Goal: Transaction & Acquisition: Book appointment/travel/reservation

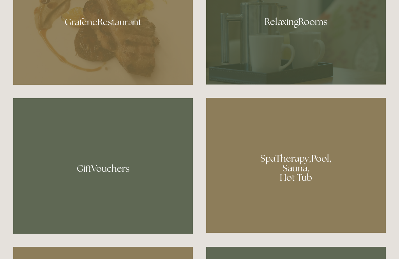
scroll to position [502, 0]
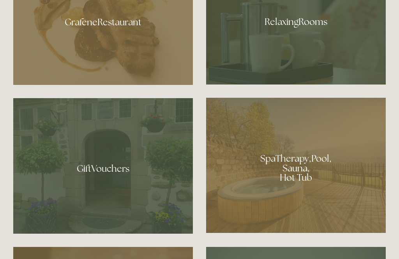
click at [290, 46] on div at bounding box center [296, 19] width 180 height 131
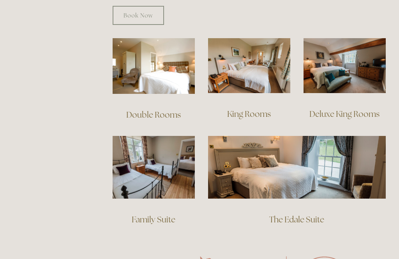
scroll to position [535, 0]
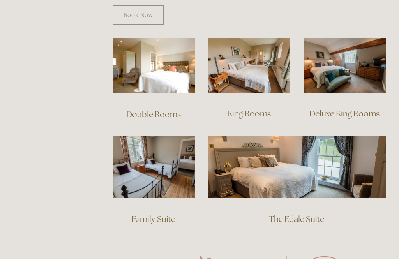
click at [157, 172] on img at bounding box center [154, 167] width 82 height 63
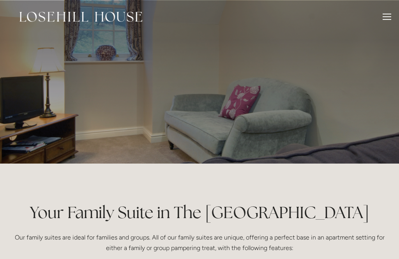
click at [392, 14] on header "Rooms Rooms Your Stay Book a stay Offers Spa" at bounding box center [199, 17] width 399 height 34
click at [386, 18] on div at bounding box center [387, 18] width 9 height 9
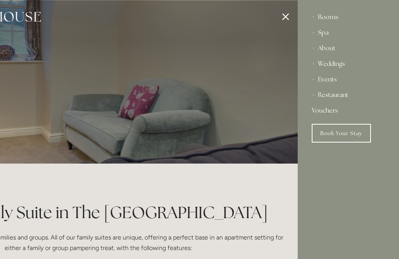
click at [290, 18] on div at bounding box center [98, 129] width 399 height 259
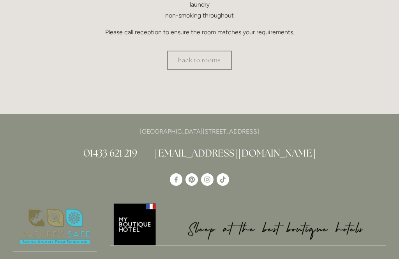
scroll to position [379, 0]
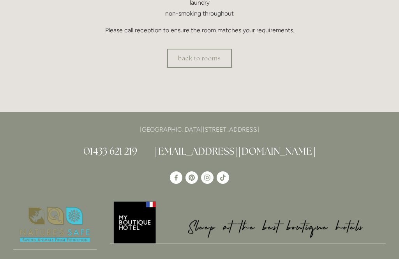
click at [207, 59] on link "back to rooms" at bounding box center [199, 58] width 65 height 19
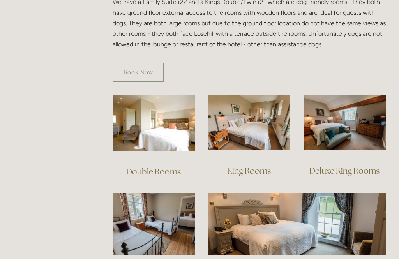
scroll to position [479, 0]
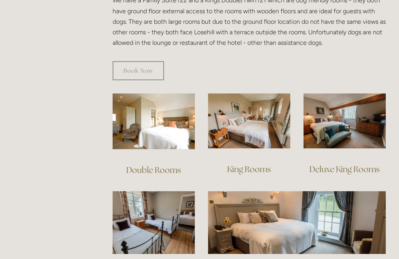
click at [148, 121] on img at bounding box center [154, 122] width 82 height 56
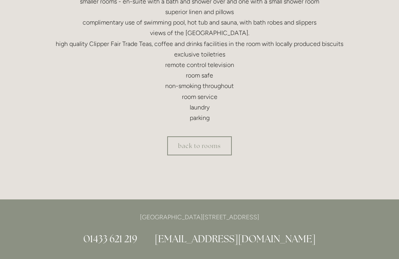
scroll to position [284, 0]
click at [188, 148] on link "back to rooms" at bounding box center [199, 145] width 65 height 19
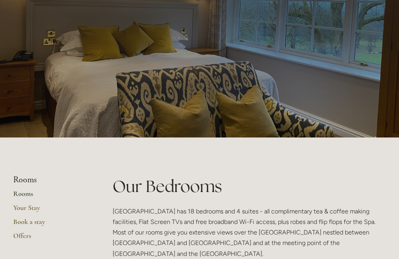
scroll to position [27, 0]
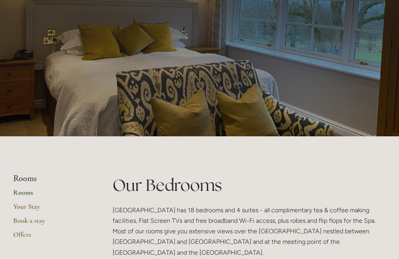
click at [25, 222] on link "Book a stay" at bounding box center [50, 223] width 74 height 14
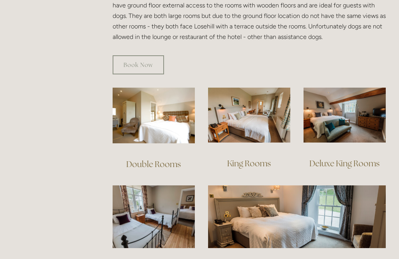
scroll to position [485, 0]
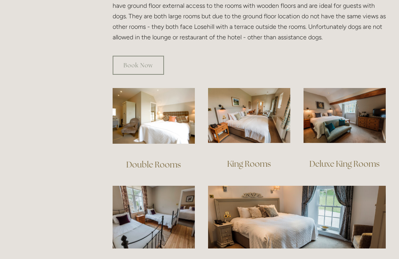
click at [148, 123] on img at bounding box center [154, 116] width 82 height 56
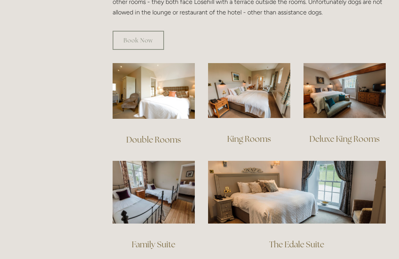
click at [139, 31] on link "Book Now" at bounding box center [138, 40] width 51 height 19
